Goal: Check status: Check status

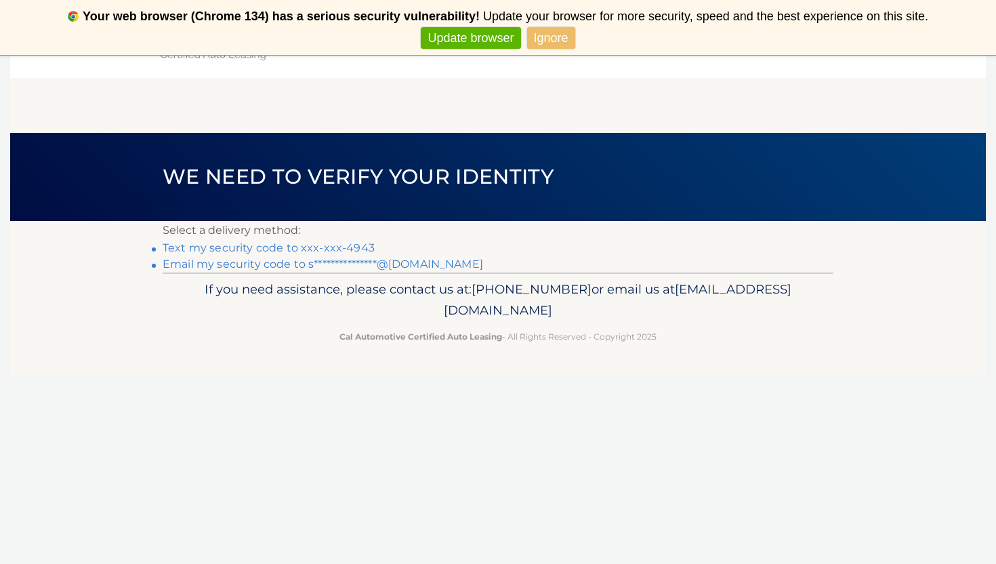
click at [234, 248] on link "Text my security code to xxx-xxx-4943" at bounding box center [269, 247] width 212 height 13
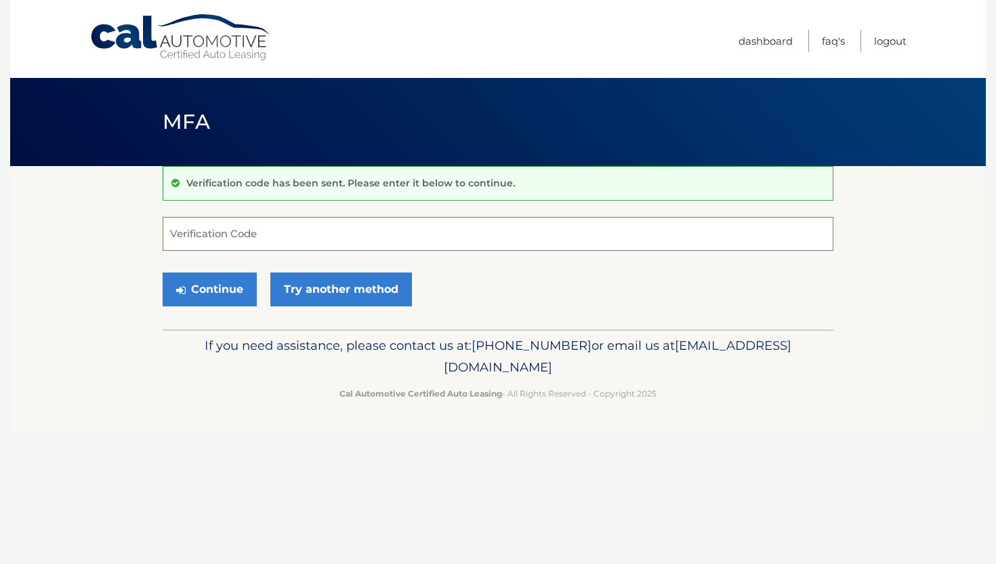
click at [234, 248] on input "Verification Code" at bounding box center [498, 234] width 671 height 34
type input "647871"
click at [203, 285] on button "Continue" at bounding box center [210, 289] width 94 height 34
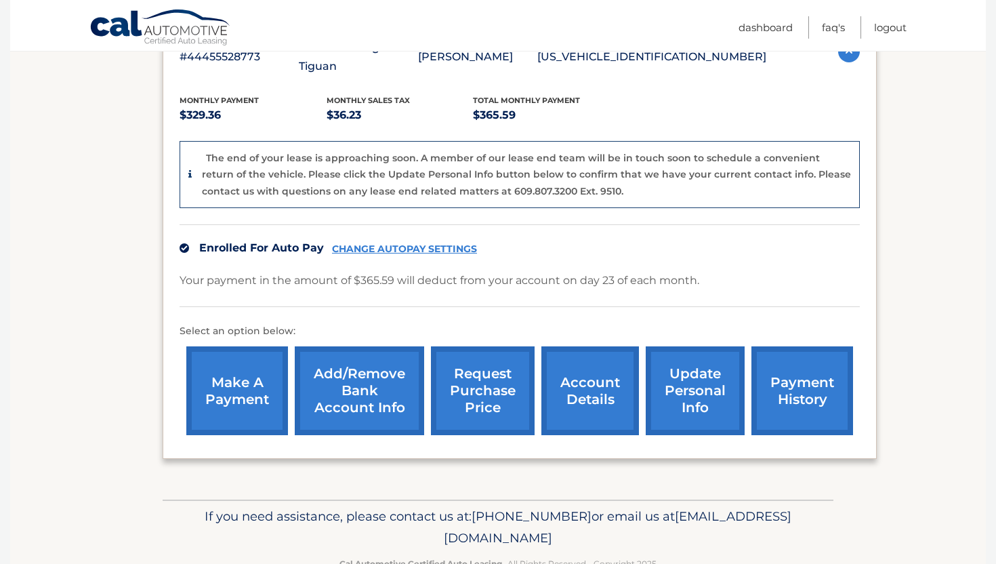
scroll to position [289, 0]
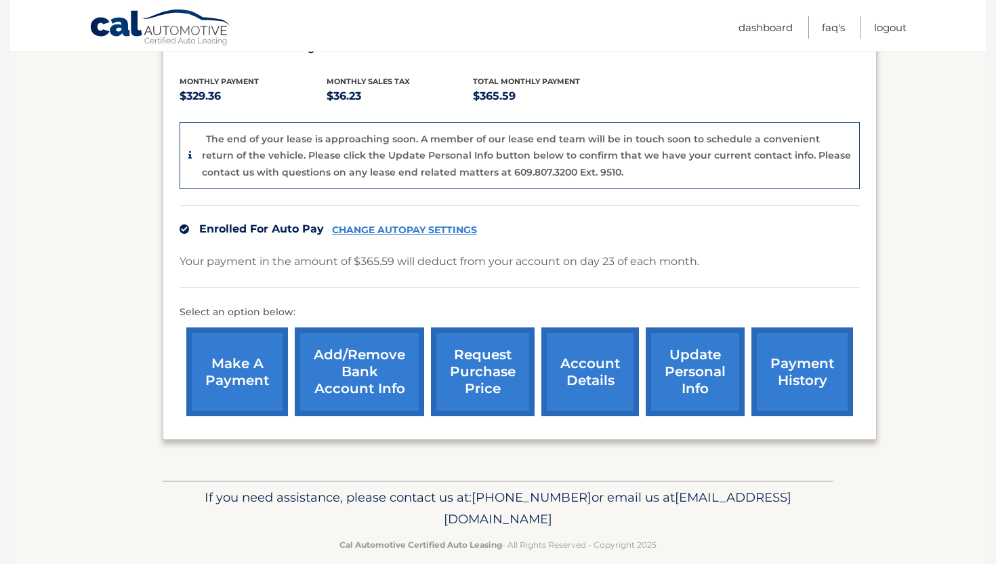
click at [592, 354] on link "account details" at bounding box center [591, 371] width 98 height 89
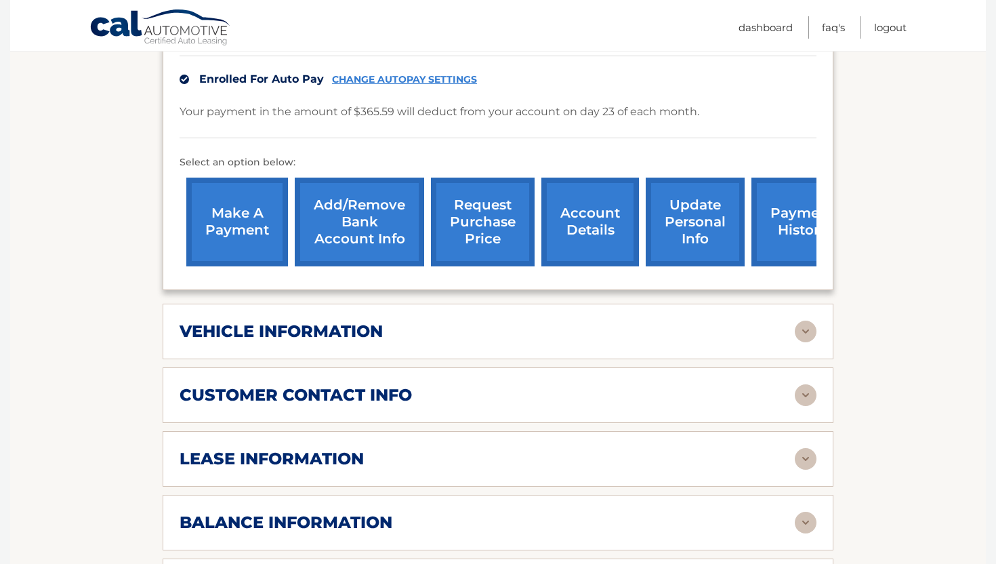
scroll to position [377, 0]
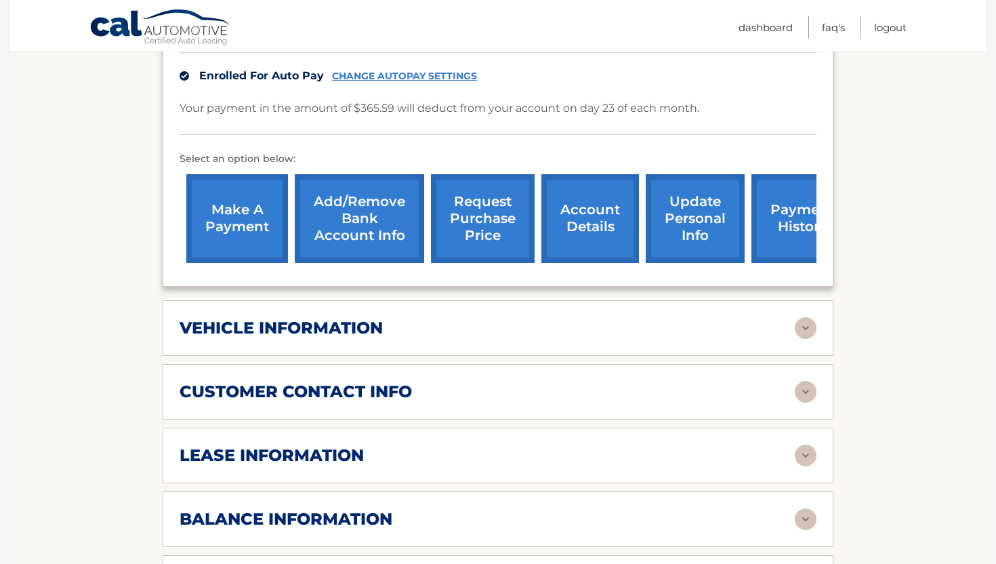
click at [588, 456] on div "lease information" at bounding box center [487, 455] width 615 height 20
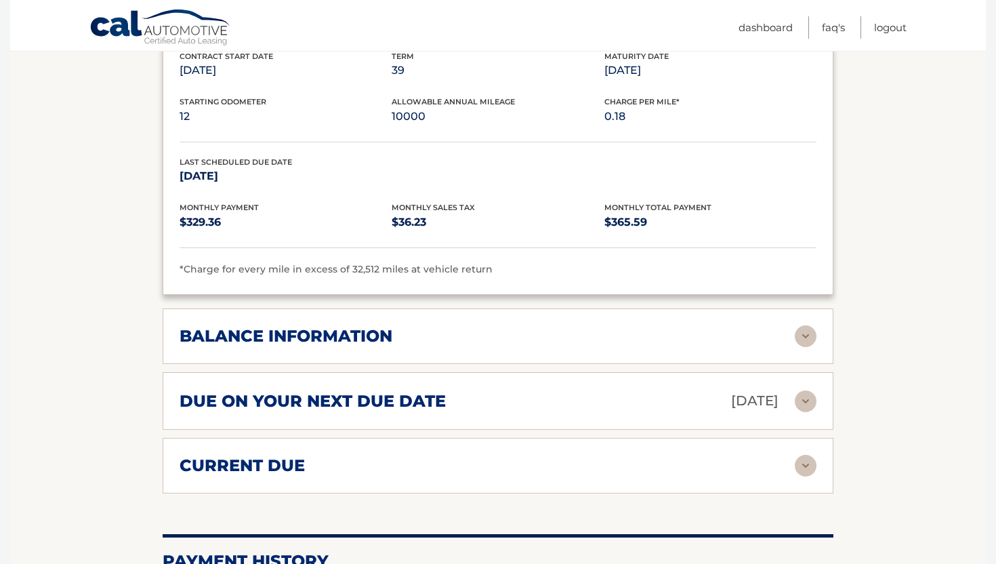
scroll to position [819, 0]
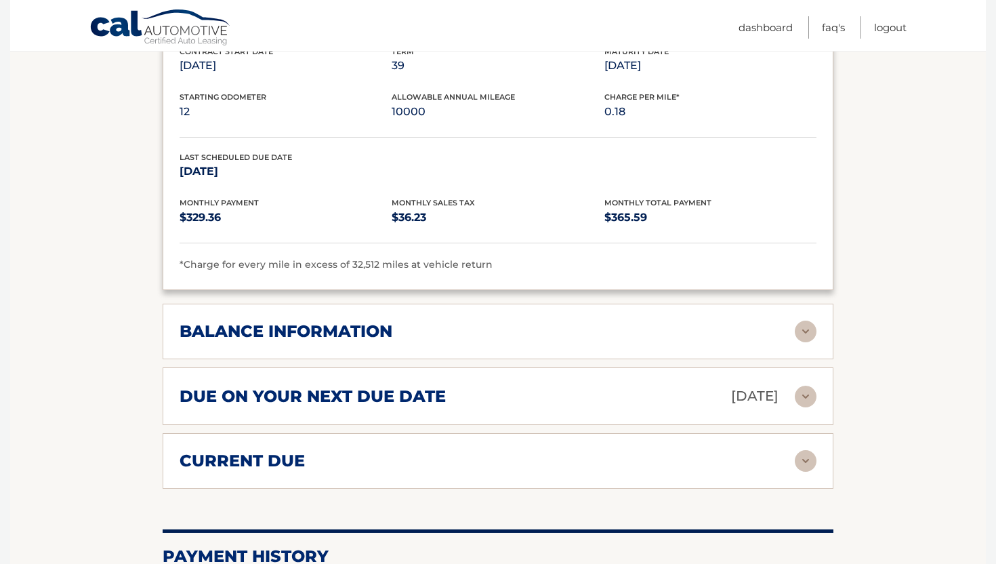
click at [615, 456] on div "current due" at bounding box center [487, 461] width 615 height 20
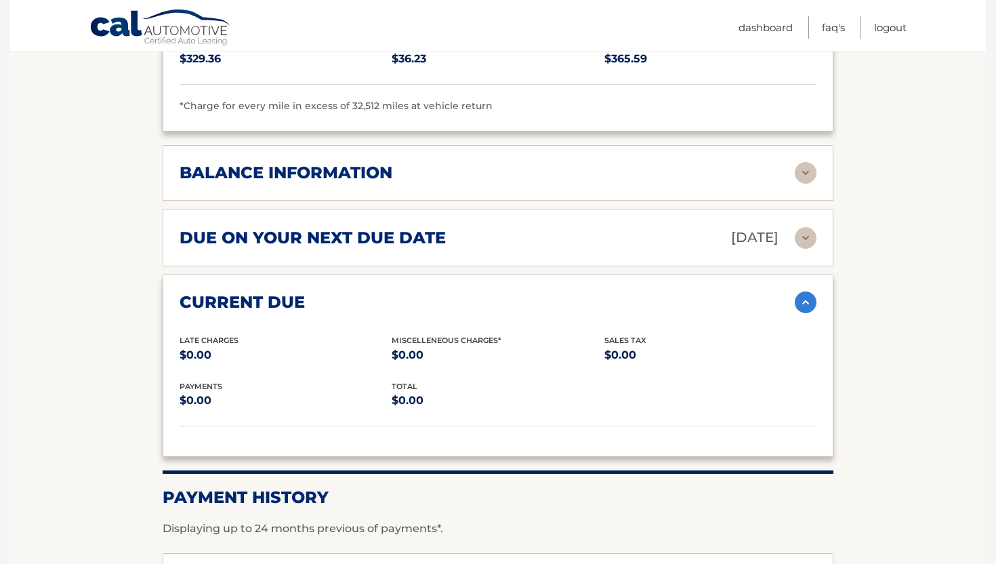
scroll to position [975, 0]
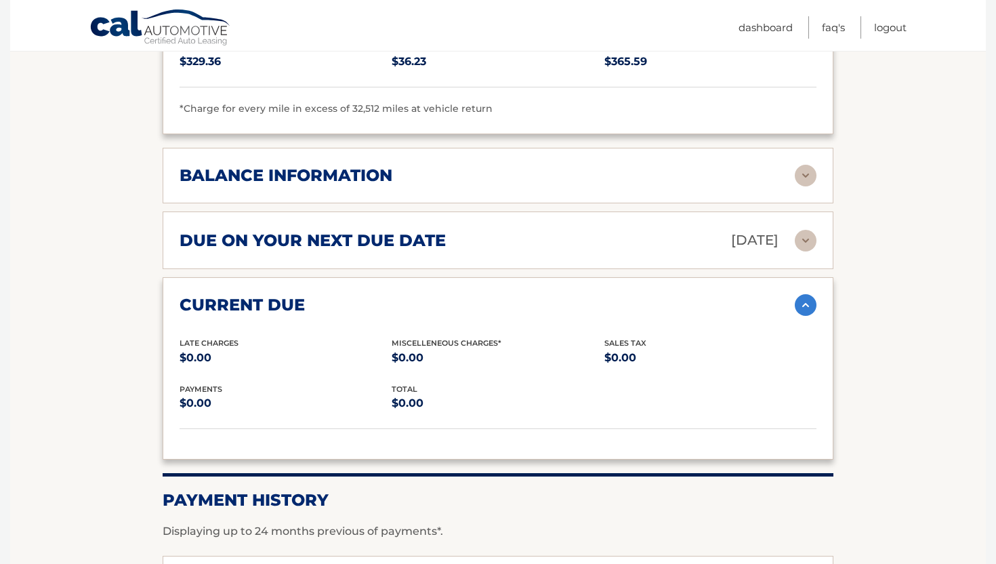
click at [696, 165] on div "balance information" at bounding box center [498, 176] width 637 height 22
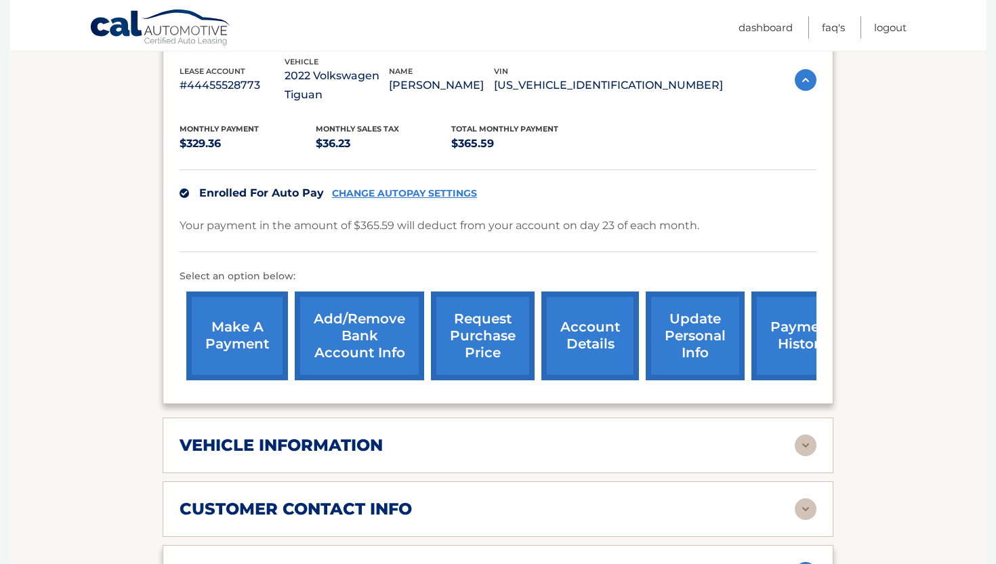
scroll to position [245, 0]
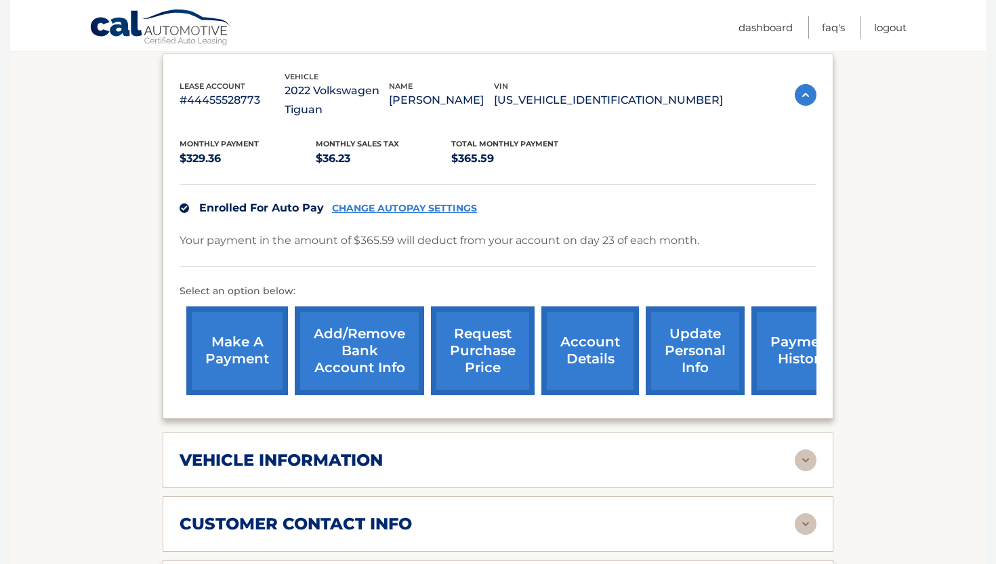
click at [489, 345] on link "request purchase price" at bounding box center [483, 350] width 104 height 89
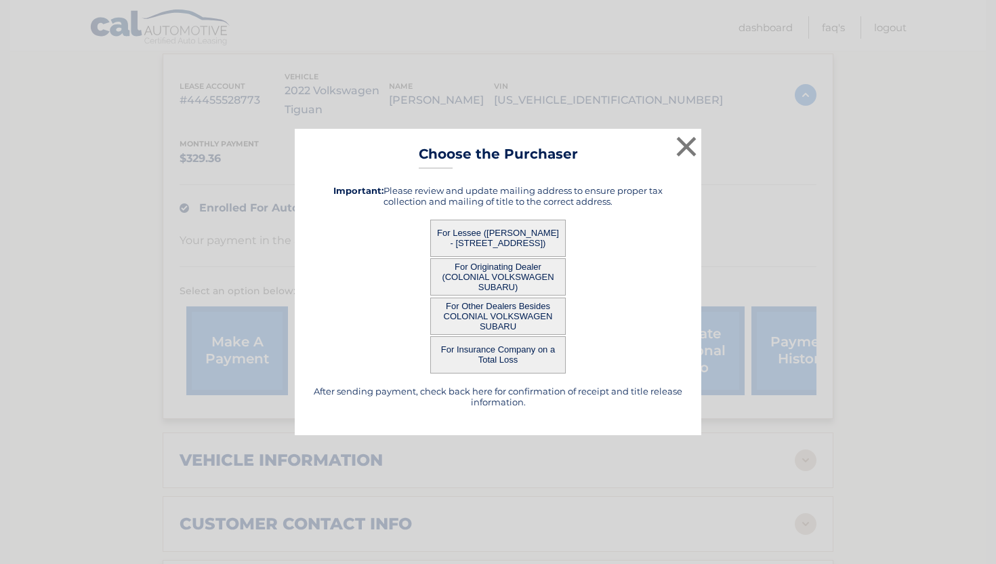
click at [526, 231] on button "For Lessee (SHANNON SCARINCI - 3200 Holyoke Rd, , Philadelphia, PA 19114)" at bounding box center [498, 238] width 136 height 37
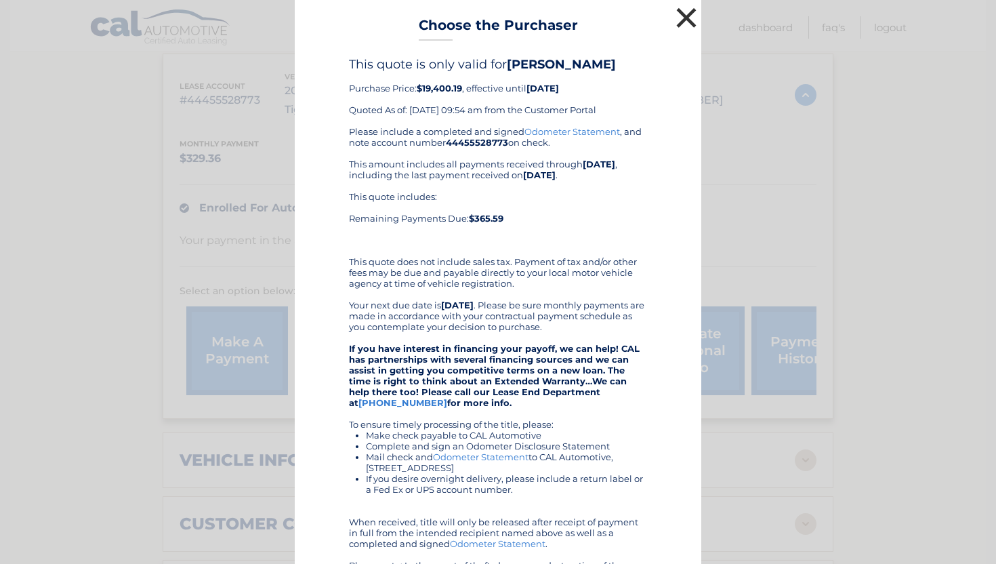
click at [683, 18] on button "×" at bounding box center [686, 17] width 27 height 27
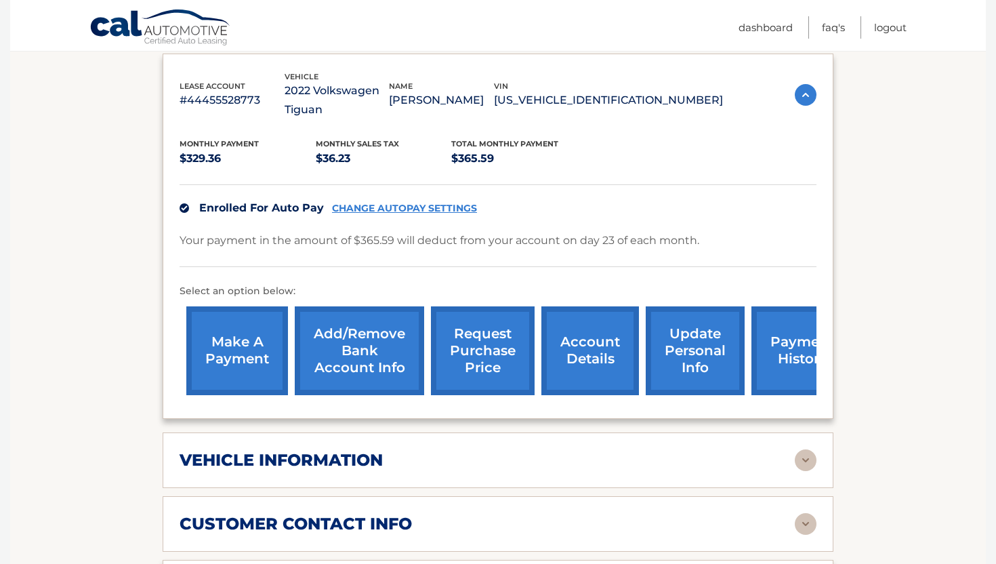
click at [479, 343] on link "request purchase price" at bounding box center [483, 350] width 104 height 89
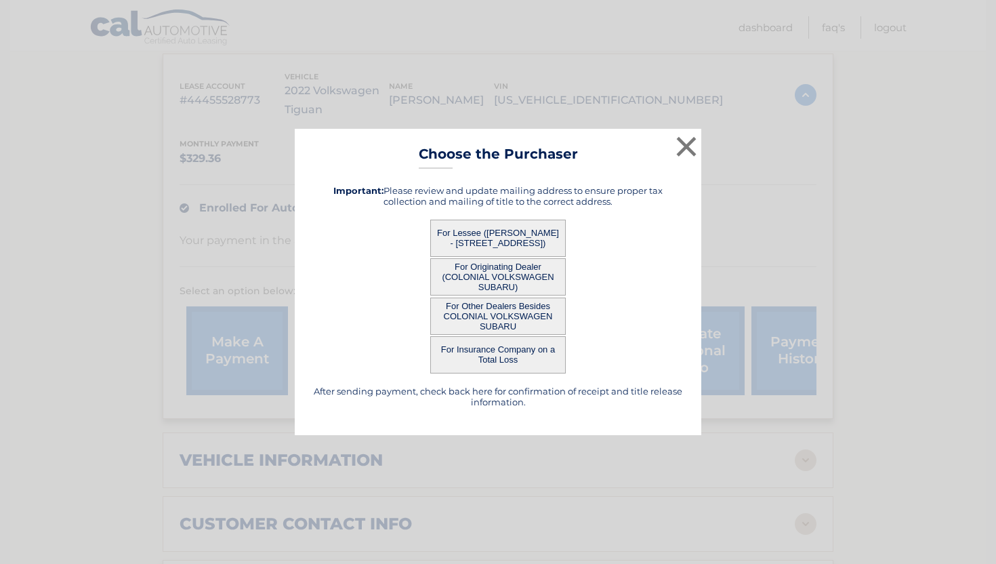
click at [478, 309] on button "For Other Dealers Besides COLONIAL VOLKSWAGEN SUBARU" at bounding box center [498, 316] width 136 height 37
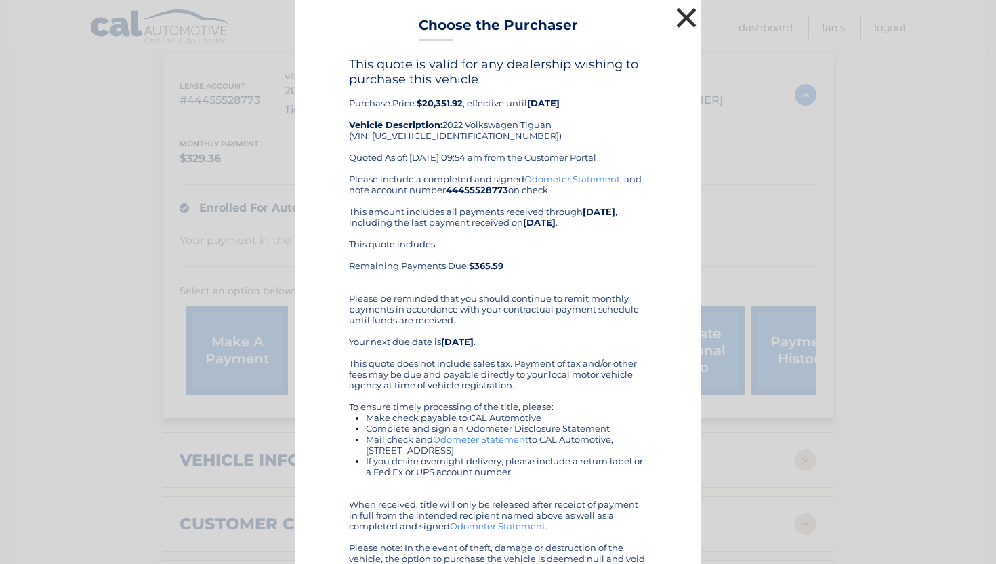
click at [683, 18] on button "×" at bounding box center [686, 17] width 27 height 27
